Goal: Transaction & Acquisition: Obtain resource

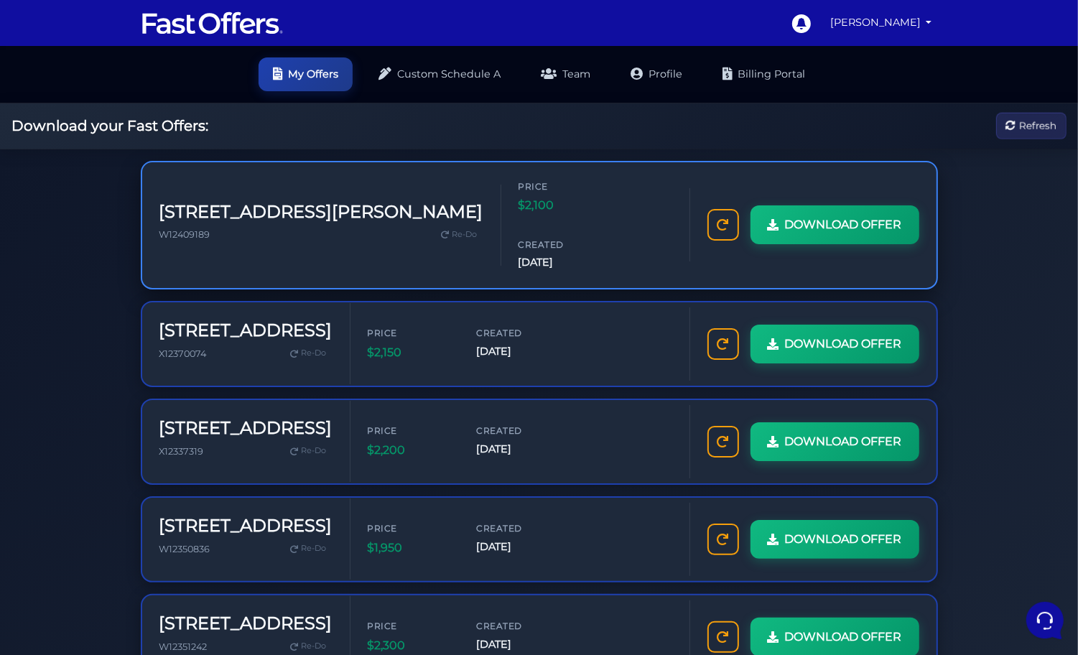
click at [840, 225] on div "DOWNLOAD OFFER" at bounding box center [813, 224] width 247 height 73
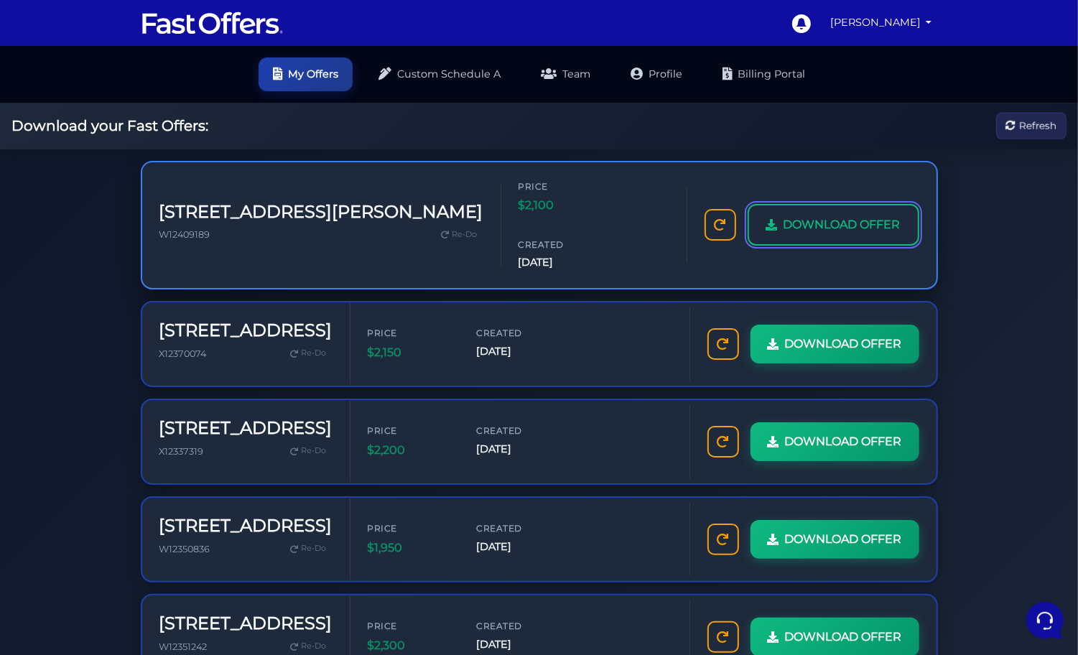
click at [841, 216] on span "DOWNLOAD OFFER" at bounding box center [842, 225] width 117 height 19
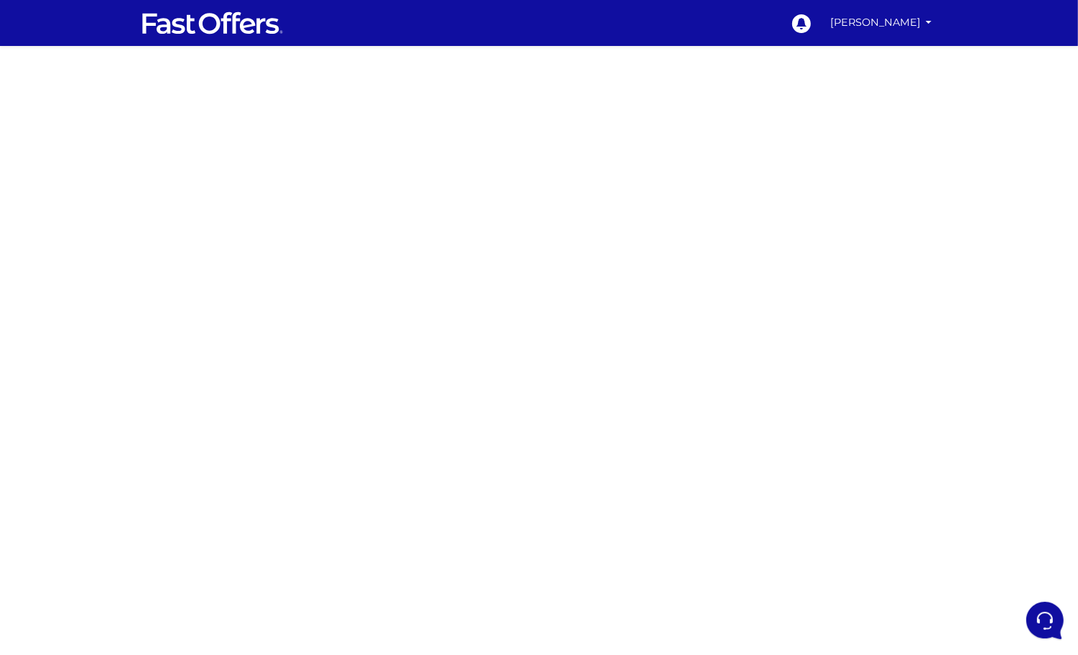
click at [273, 186] on div at bounding box center [539, 405] width 1078 height 718
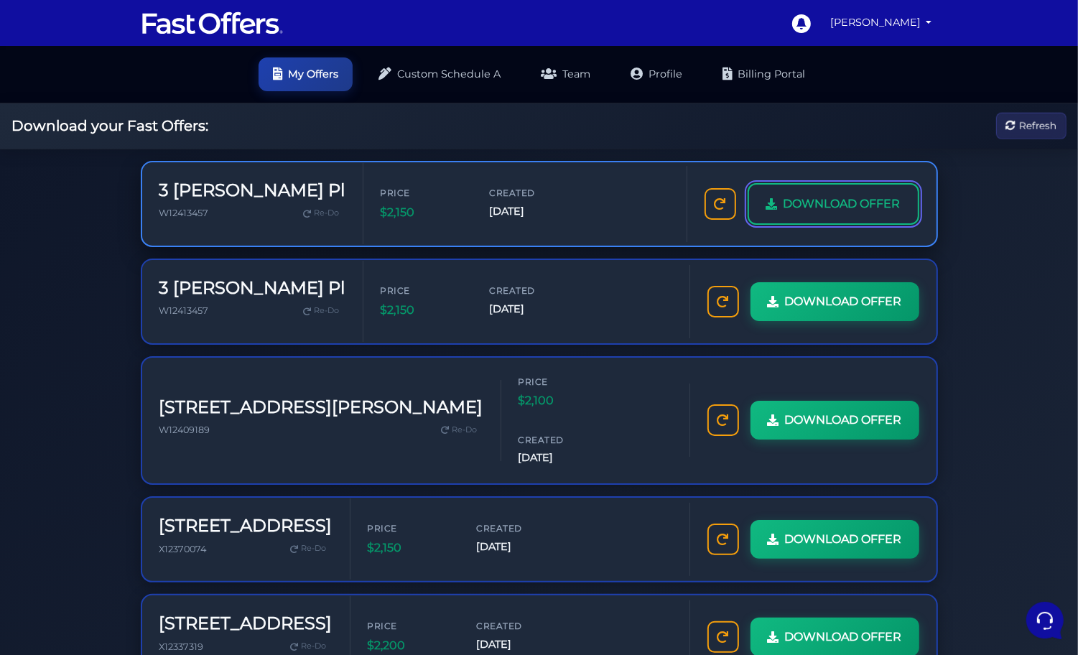
click at [802, 200] on span "DOWNLOAD OFFER" at bounding box center [842, 204] width 117 height 19
